Goal: Task Accomplishment & Management: Manage account settings

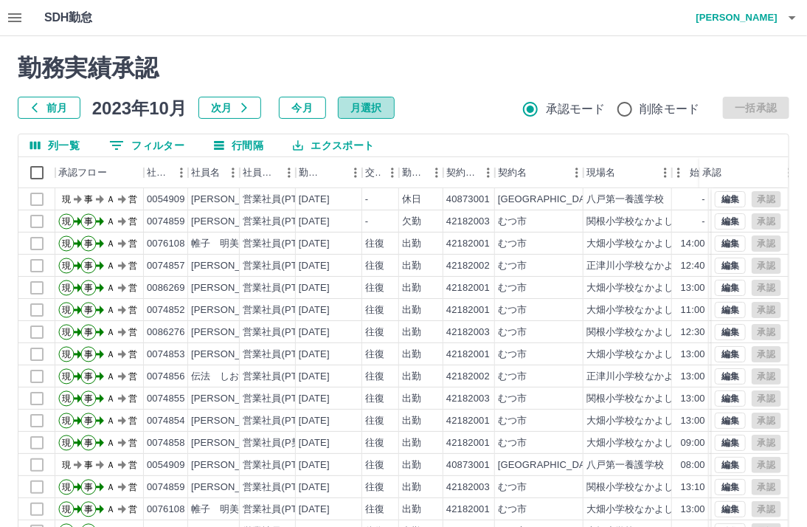
click at [384, 106] on button "月選択" at bounding box center [366, 108] width 57 height 22
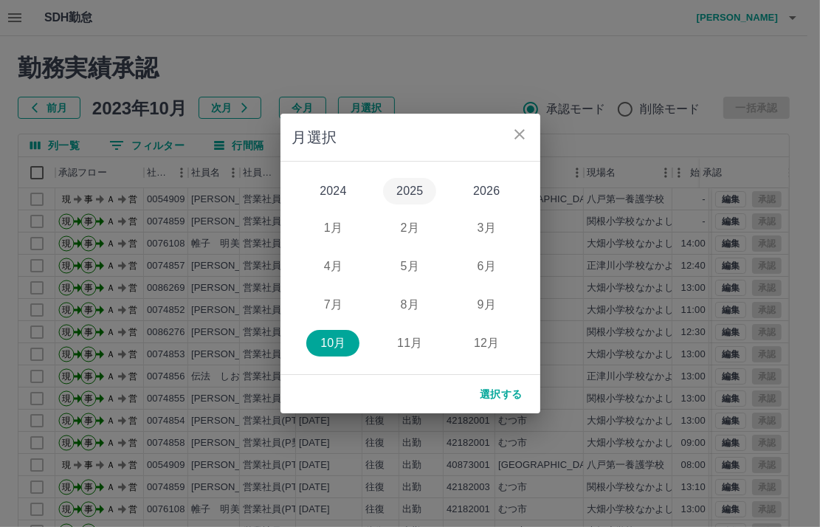
click at [418, 190] on button "2025" at bounding box center [409, 191] width 53 height 27
click at [411, 305] on button "8月" at bounding box center [409, 304] width 53 height 27
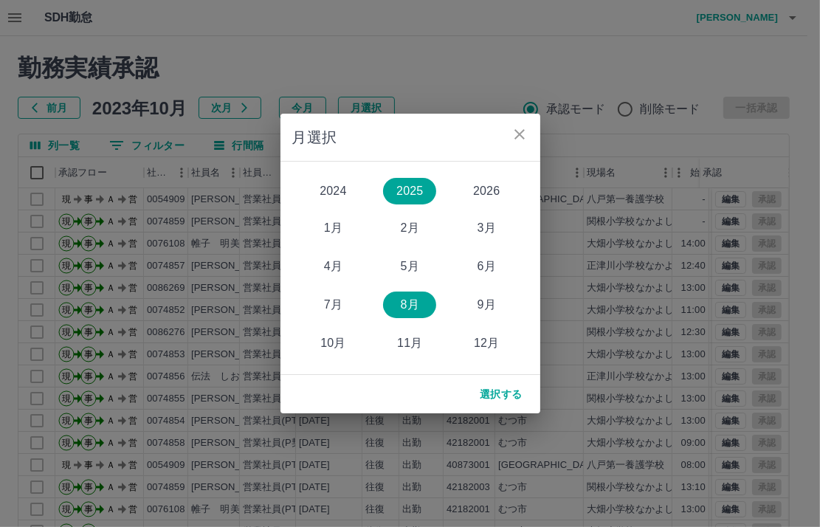
click at [501, 398] on button "選択する" at bounding box center [501, 394] width 66 height 27
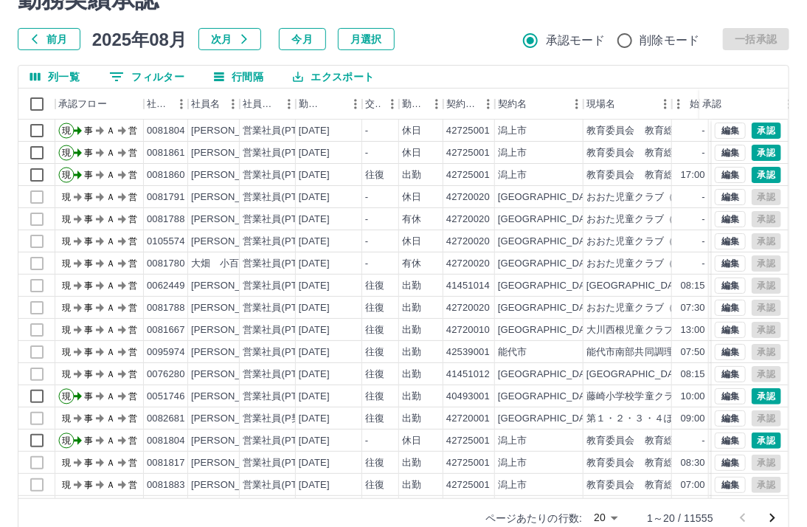
scroll to position [97, 0]
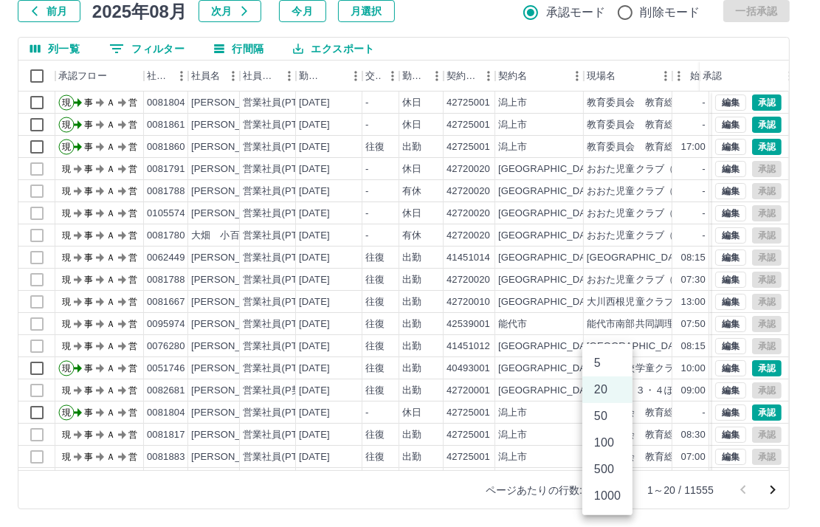
click at [610, 487] on body "SDH勤怠 [PERSON_NAME]実績承認 前月 2025年08月 次月 今月 月選択 承認モード 削除モード 一括承認 列一覧 0 フィルター 行間隔 …" at bounding box center [410, 214] width 820 height 623
click at [605, 502] on li "1000" at bounding box center [607, 495] width 50 height 27
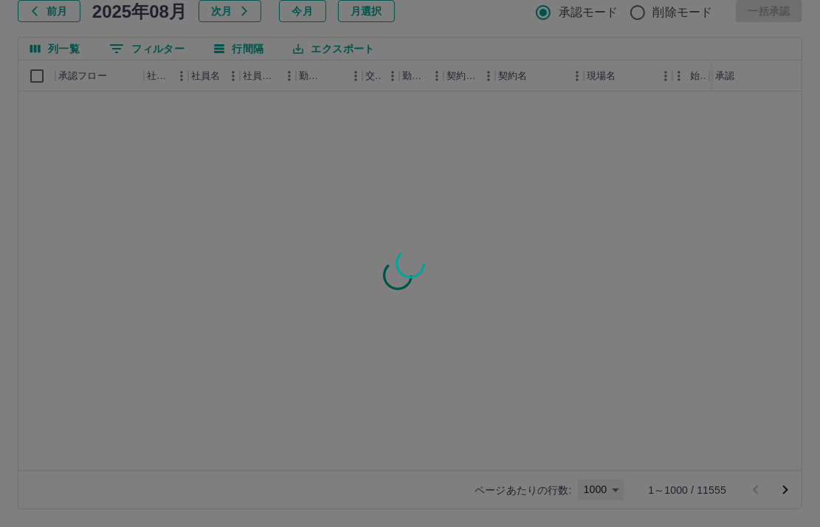
type input "****"
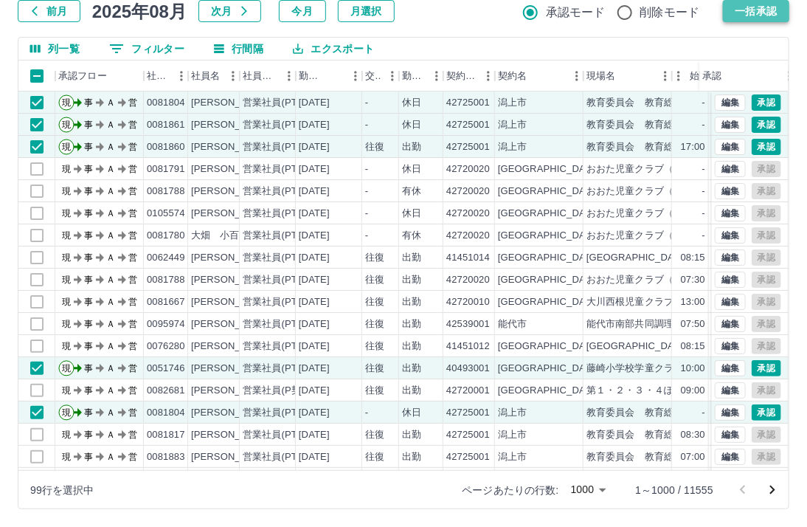
click at [757, 8] on button "一括承認" at bounding box center [756, 11] width 66 height 22
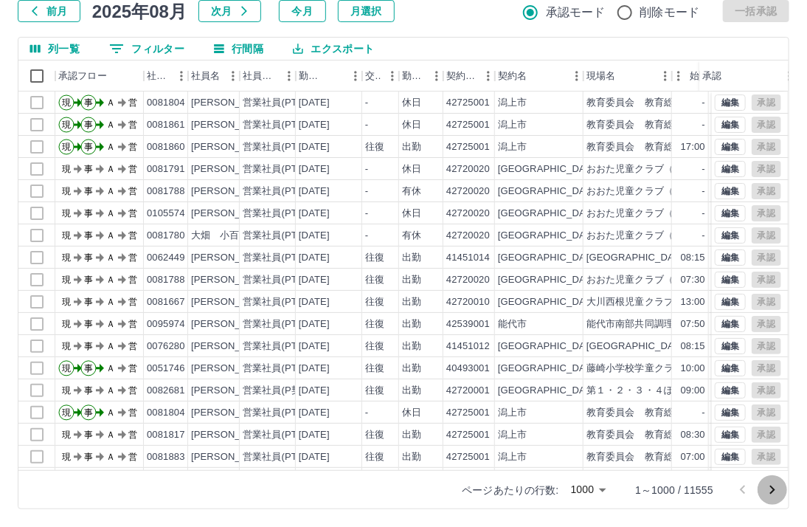
click at [772, 487] on icon "次のページへ" at bounding box center [772, 489] width 5 height 9
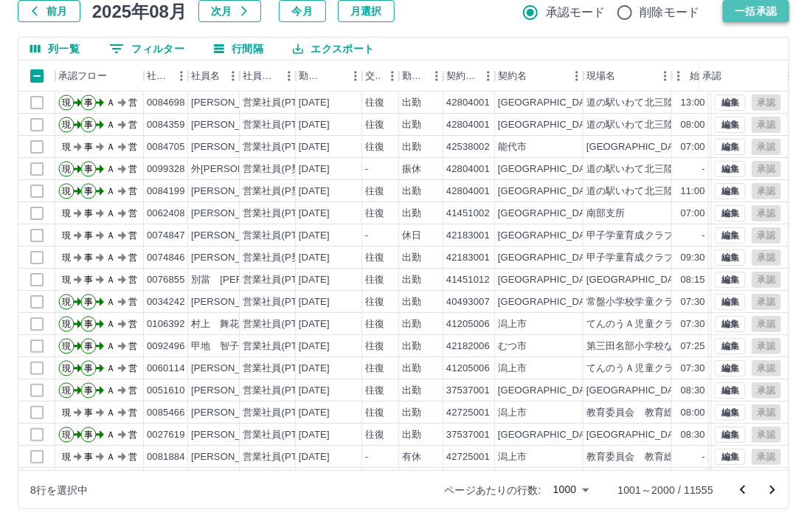
click at [769, 8] on button "一括承認" at bounding box center [756, 11] width 66 height 22
click at [747, 10] on button "一括承認" at bounding box center [756, 11] width 66 height 22
click at [774, 496] on icon "次のページへ" at bounding box center [772, 490] width 18 height 18
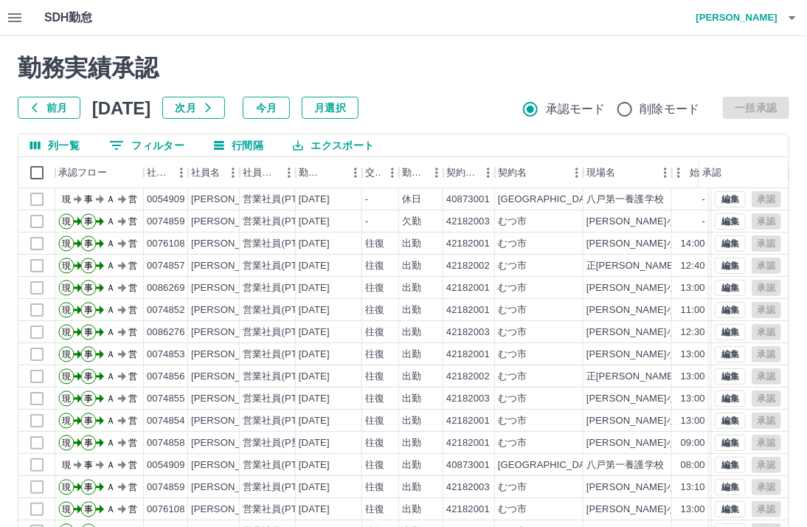
click at [359, 108] on button "月選択" at bounding box center [330, 108] width 57 height 22
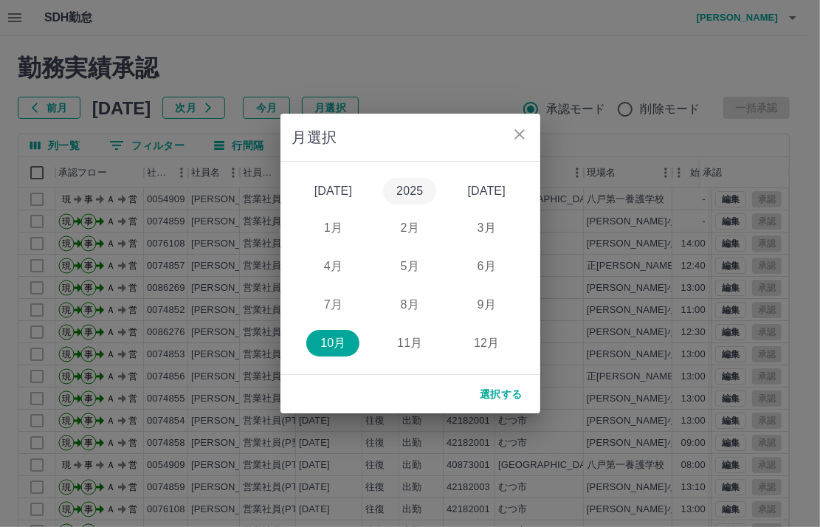
click at [420, 186] on button "2025" at bounding box center [409, 191] width 53 height 27
click at [401, 310] on button "8月" at bounding box center [409, 304] width 53 height 27
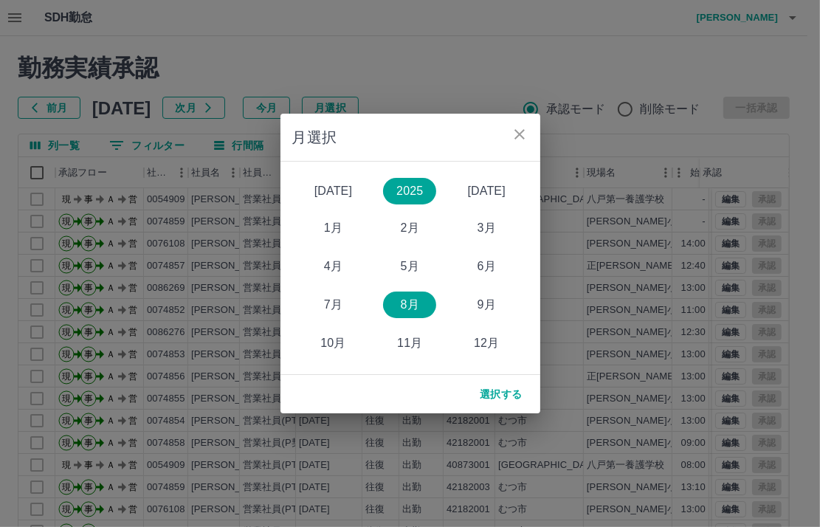
click at [479, 392] on button "選択する" at bounding box center [501, 394] width 66 height 27
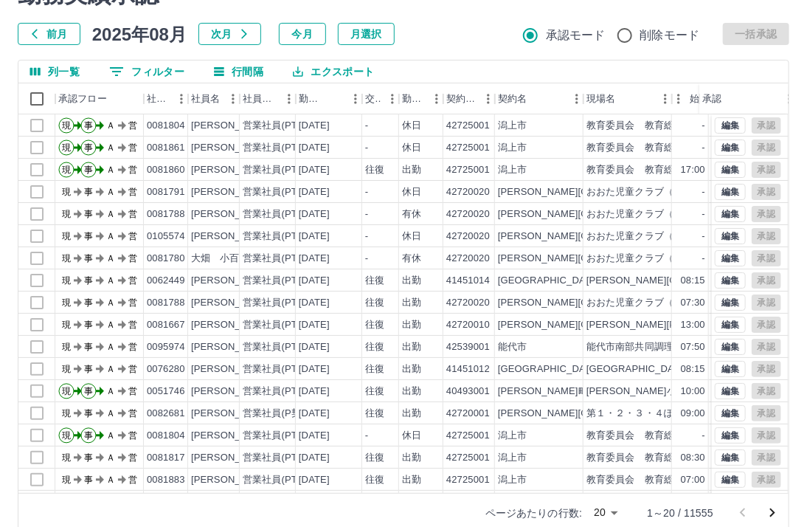
scroll to position [97, 0]
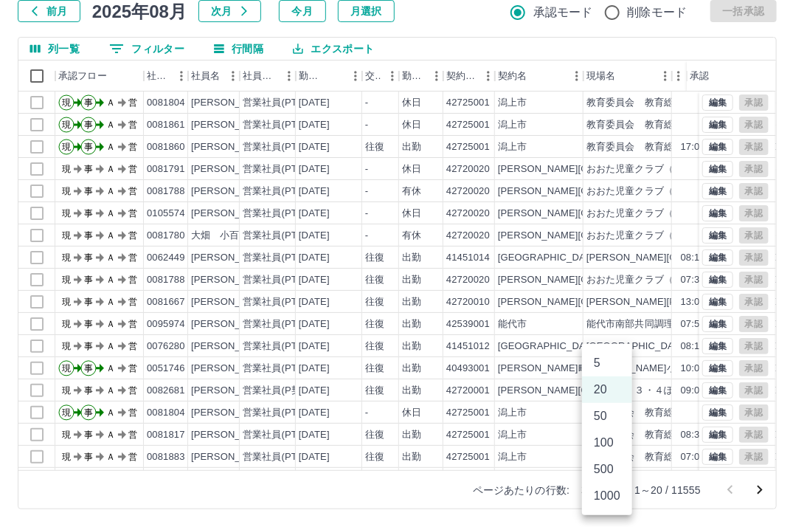
click at [609, 491] on body "SDH勤怠 [PERSON_NAME]実績承認 前月 2025年08月 次月 今月 月選択 承認モード 削除モード 一括承認 列一覧 0 フィルター 行間隔 …" at bounding box center [403, 214] width 807 height 623
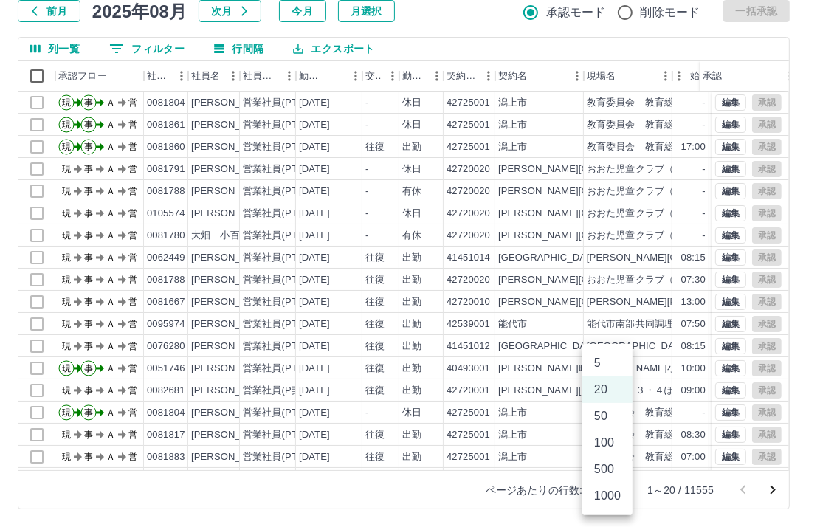
click at [609, 499] on li "1000" at bounding box center [607, 495] width 50 height 27
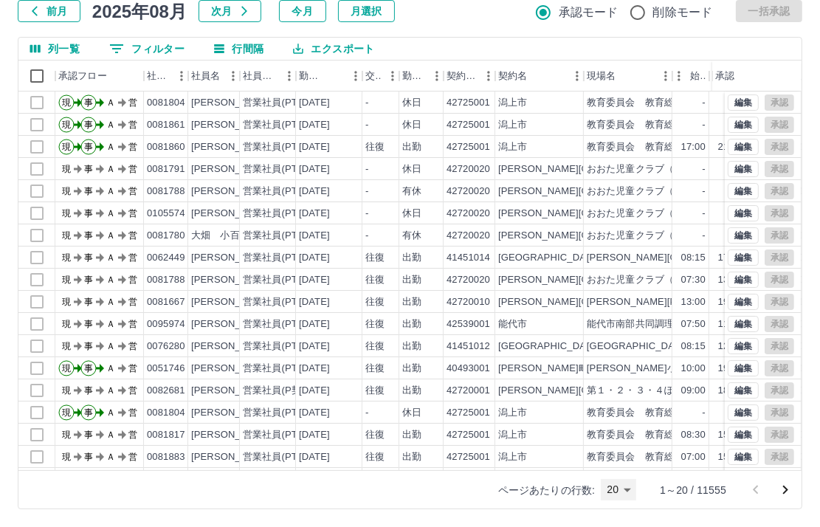
type input "****"
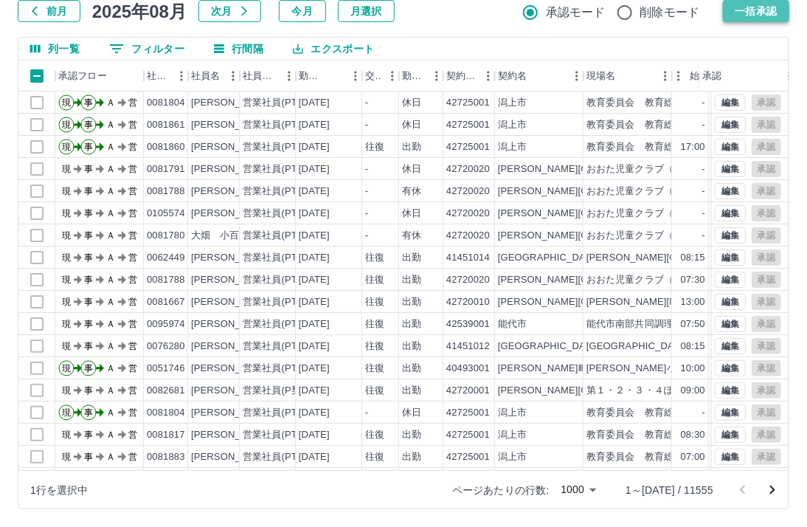
click at [744, 10] on button "一括承認" at bounding box center [756, 11] width 66 height 22
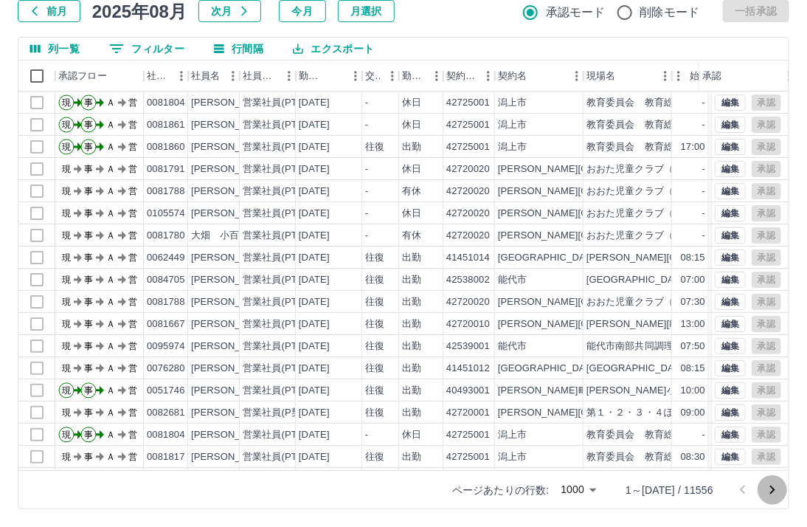
click at [770, 490] on icon "次のページへ" at bounding box center [772, 490] width 18 height 18
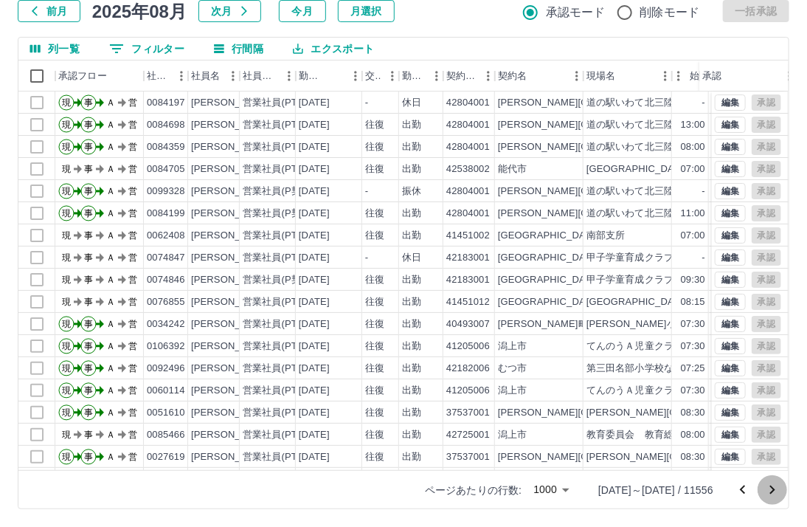
click at [766, 488] on icon "次のページへ" at bounding box center [772, 490] width 18 height 18
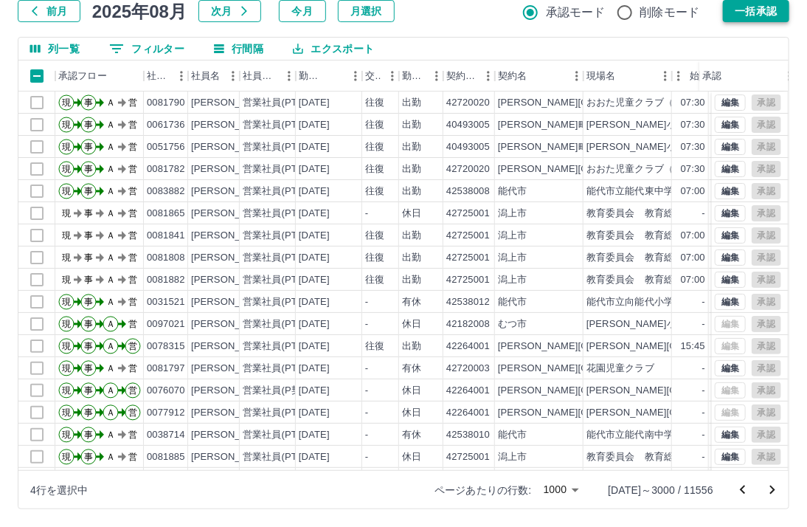
click at [744, 10] on button "一括承認" at bounding box center [756, 11] width 66 height 22
click at [777, 10] on div at bounding box center [403, 263] width 807 height 527
click at [775, 490] on icon "次のページへ" at bounding box center [772, 490] width 18 height 18
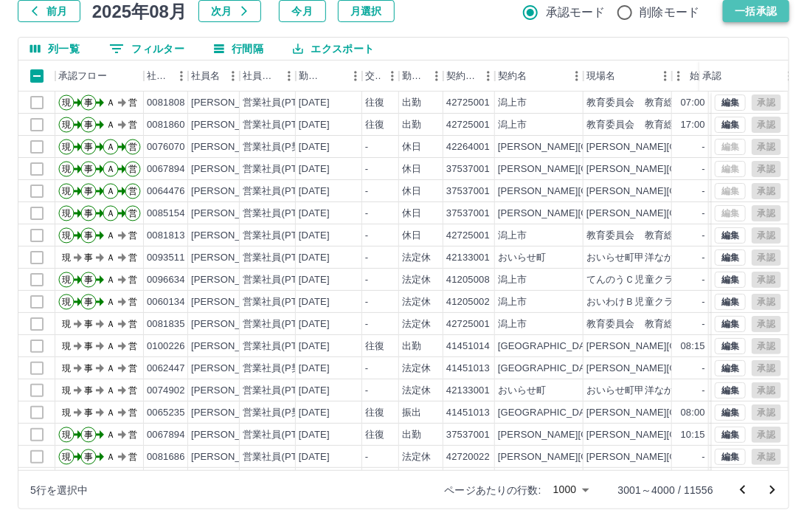
click at [770, 15] on button "一括承認" at bounding box center [756, 11] width 66 height 22
click at [775, 490] on icon "次のページへ" at bounding box center [772, 489] width 5 height 9
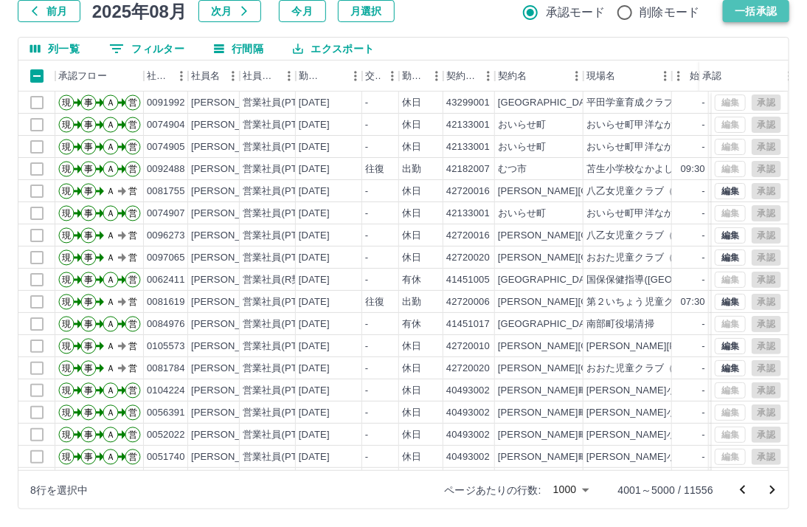
click at [747, 10] on button "一括承認" at bounding box center [756, 11] width 66 height 22
click at [773, 491] on icon "次のページへ" at bounding box center [772, 489] width 5 height 9
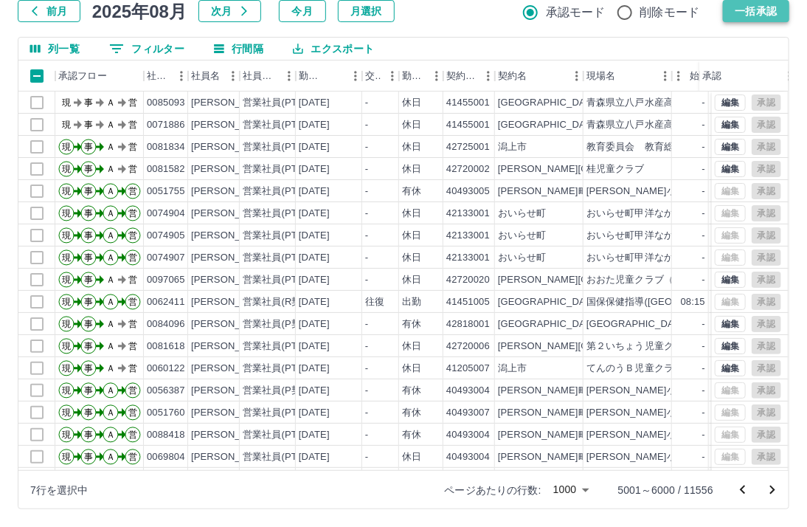
click at [750, 11] on button "一括承認" at bounding box center [756, 11] width 66 height 22
click at [742, 11] on div at bounding box center [403, 263] width 807 height 527
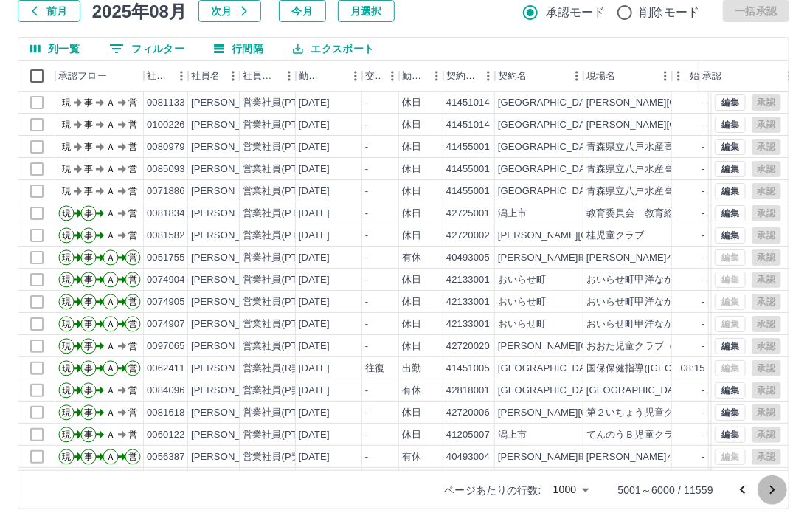
click at [772, 487] on icon "次のページへ" at bounding box center [772, 489] width 5 height 9
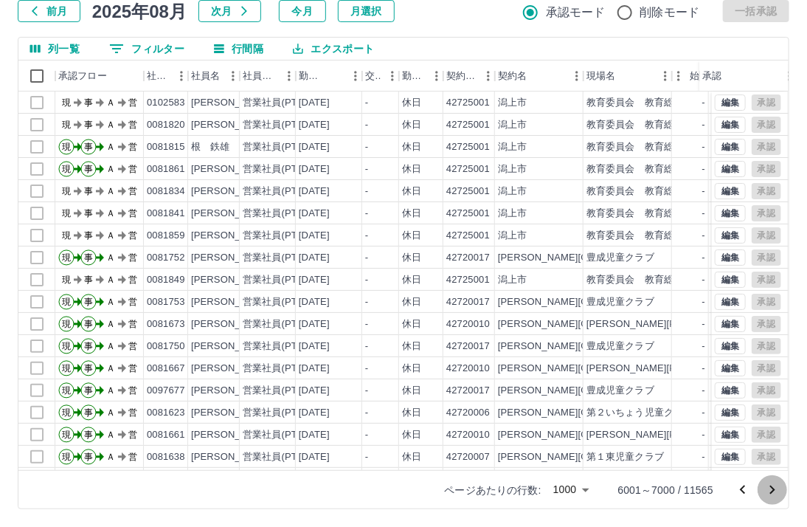
click at [772, 491] on icon "次のページへ" at bounding box center [772, 489] width 5 height 9
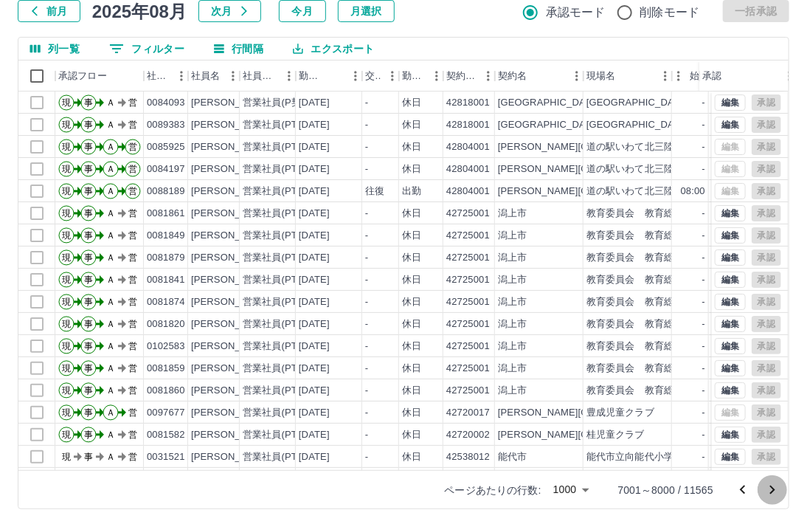
click at [770, 488] on icon "次のページへ" at bounding box center [772, 490] width 18 height 18
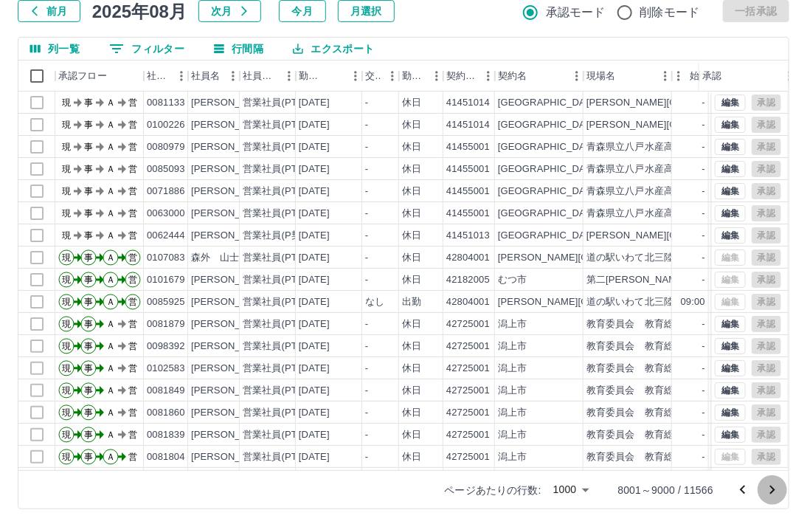
click at [770, 493] on icon "次のページへ" at bounding box center [772, 490] width 18 height 18
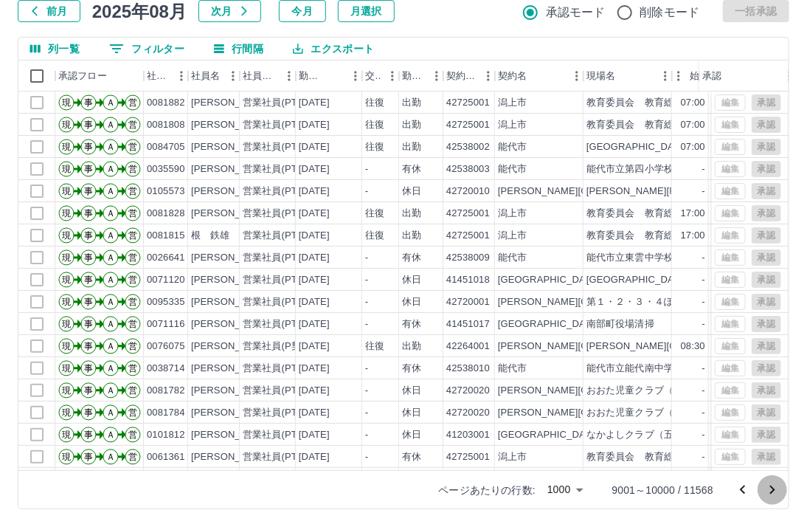
click at [768, 490] on icon "次のページへ" at bounding box center [772, 490] width 18 height 18
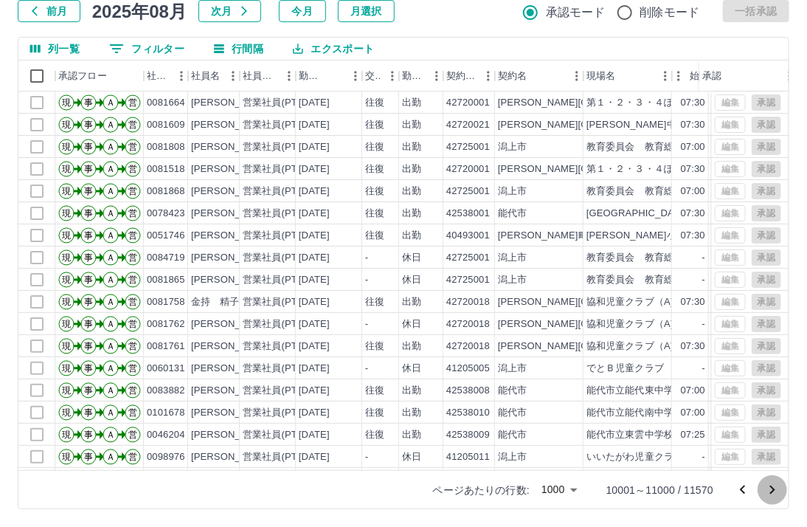
click at [774, 489] on icon "次のページへ" at bounding box center [772, 489] width 5 height 9
